Goal: Entertainment & Leisure: Consume media (video, audio)

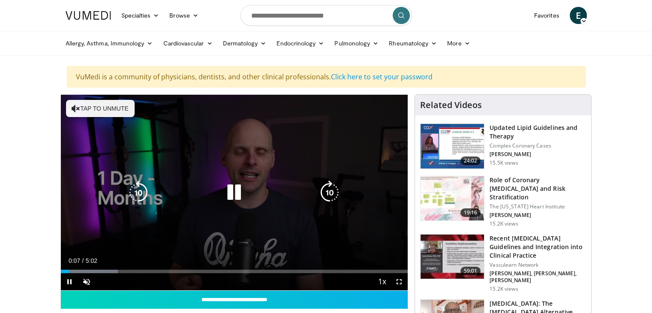
click at [236, 191] on icon "Video Player" at bounding box center [234, 192] width 24 height 24
